Goal: Find specific page/section: Find specific page/section

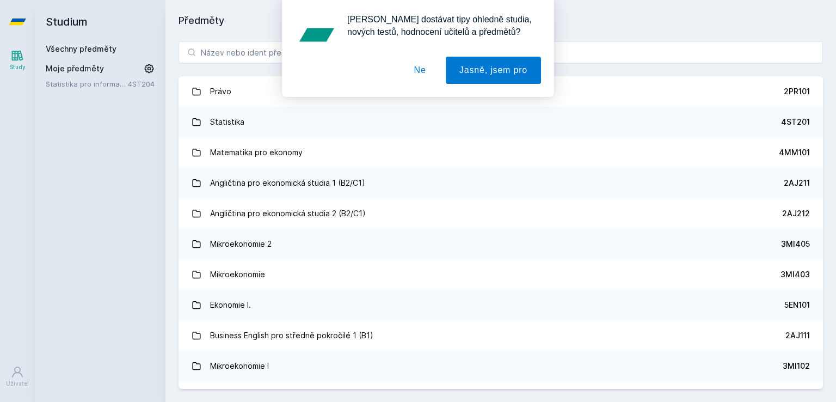
click at [426, 76] on button "Ne" at bounding box center [420, 70] width 39 height 27
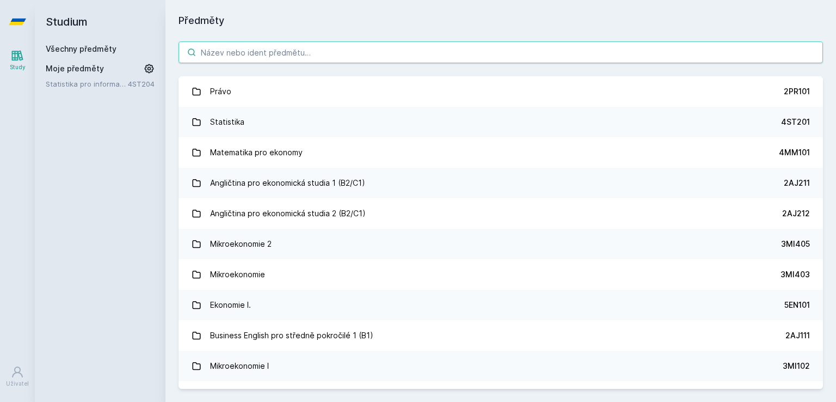
click at [405, 62] on input "search" at bounding box center [501, 52] width 645 height 22
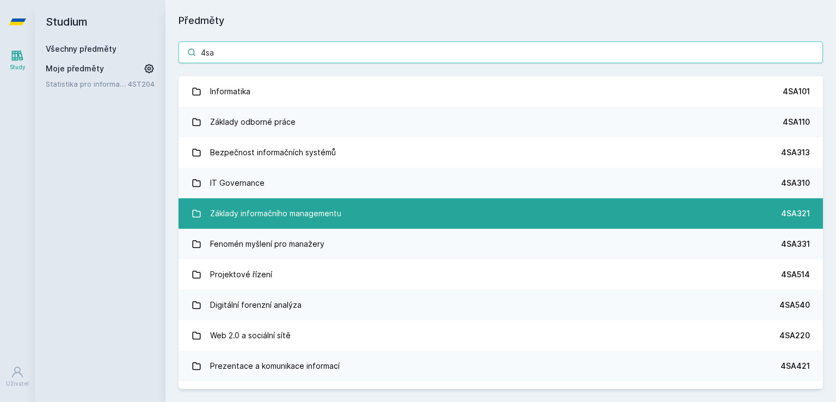
type input "4sa"
click at [308, 223] on div "Základy informačního managementu" at bounding box center [275, 213] width 131 height 22
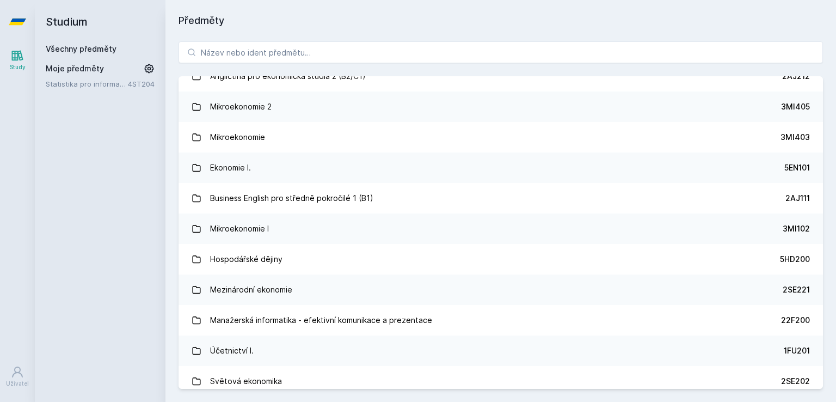
scroll to position [138, 0]
click at [332, 52] on input "search" at bounding box center [501, 52] width 645 height 22
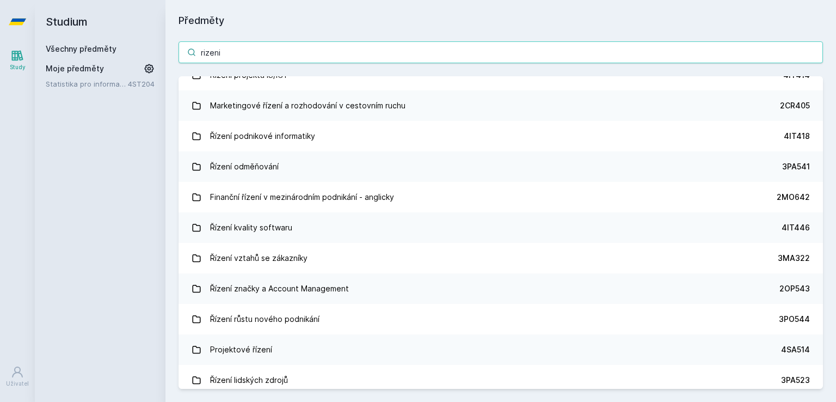
scroll to position [0, 0]
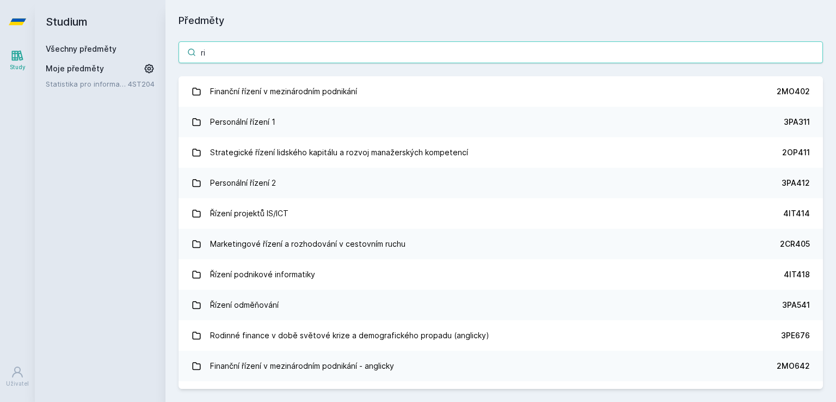
type input "r"
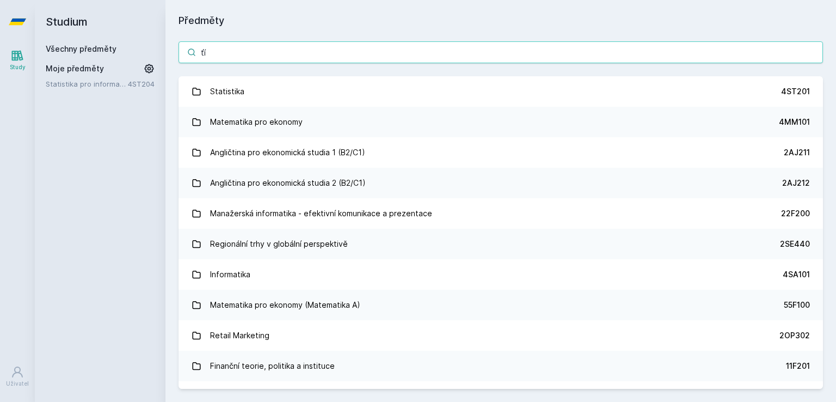
type input "ť"
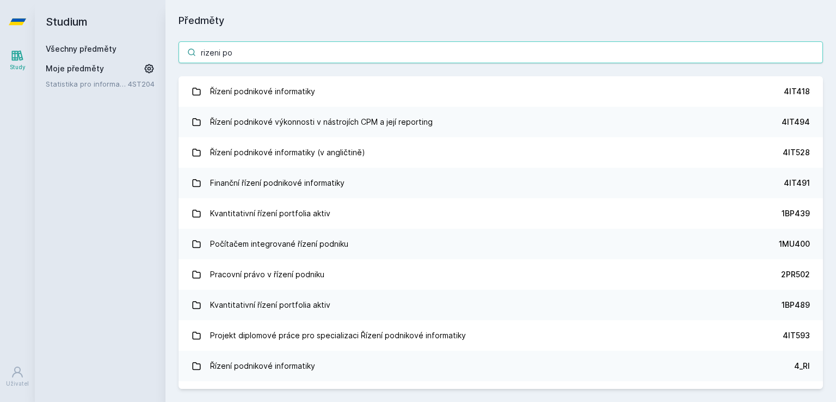
type input "rizeni po"
click at [267, 82] on div "Řízení podnikové informatiky" at bounding box center [262, 92] width 105 height 22
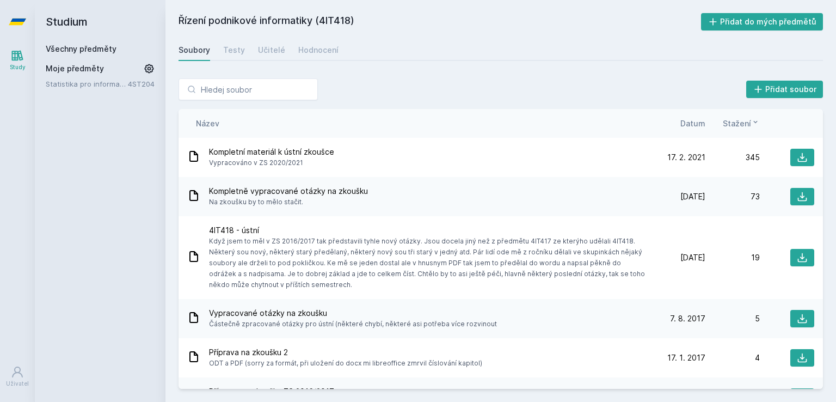
scroll to position [28, 0]
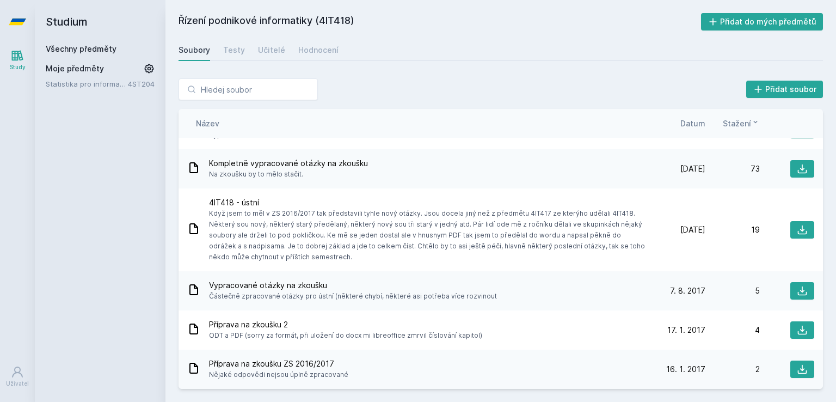
click at [549, 21] on h2 "Řízení podnikové informatiky (4IT418)" at bounding box center [440, 21] width 523 height 17
